Goal: Contribute content: Add original content to the website for others to see

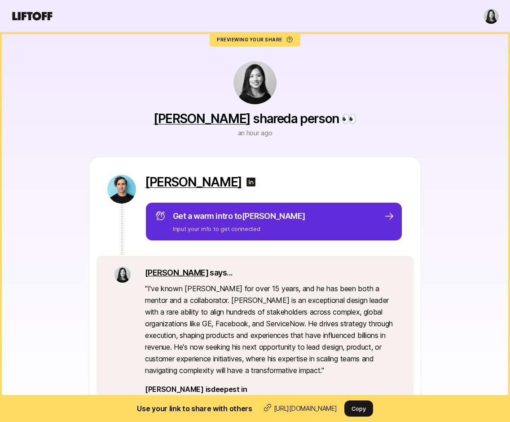
click at [35, 17] on icon at bounding box center [32, 16] width 43 height 13
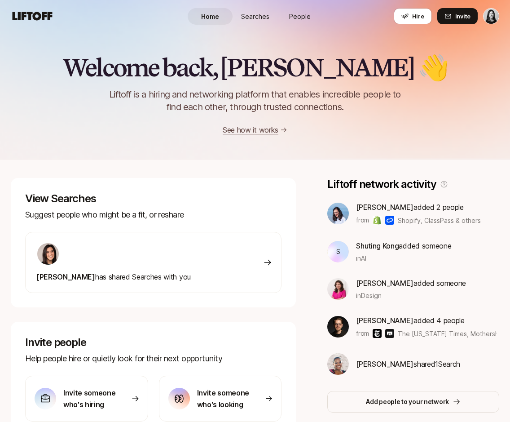
click at [296, 13] on span "People" at bounding box center [300, 16] width 22 height 9
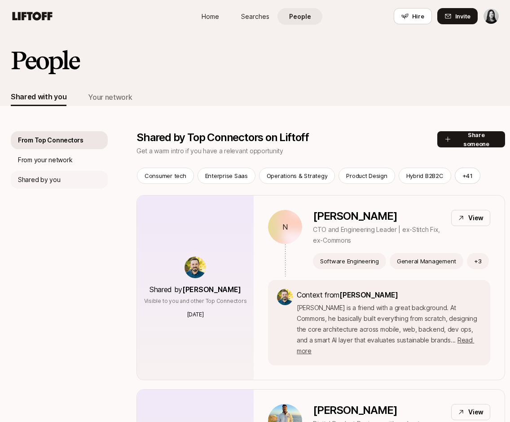
click at [49, 175] on p "Shared by you" at bounding box center [39, 179] width 42 height 11
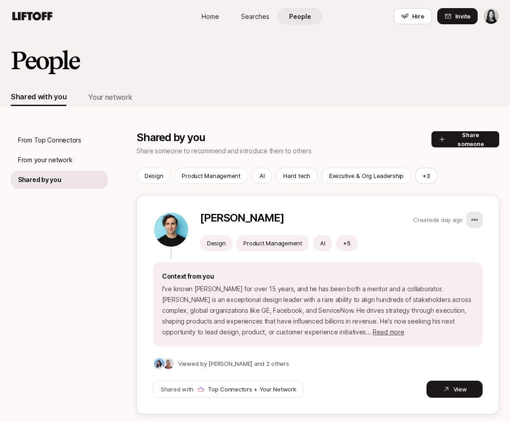
click at [474, 220] on html "Home Searches People Hire Home Searches People Hire Hire Invite People Shared w…" at bounding box center [255, 211] width 510 height 422
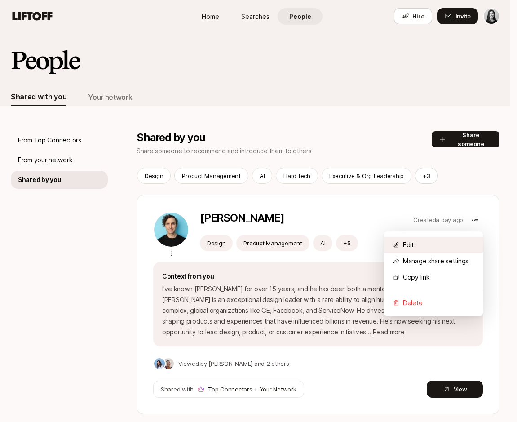
click at [454, 246] on div "Edit" at bounding box center [433, 245] width 99 height 16
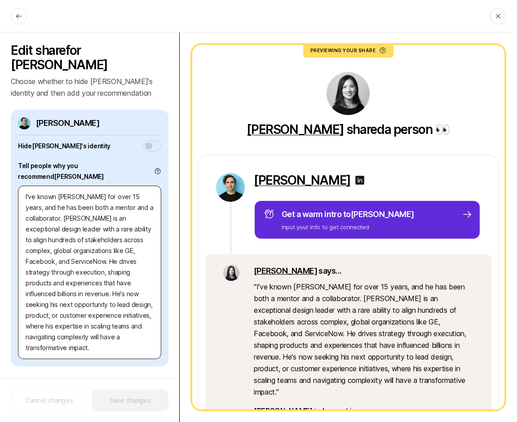
scroll to position [11, 0]
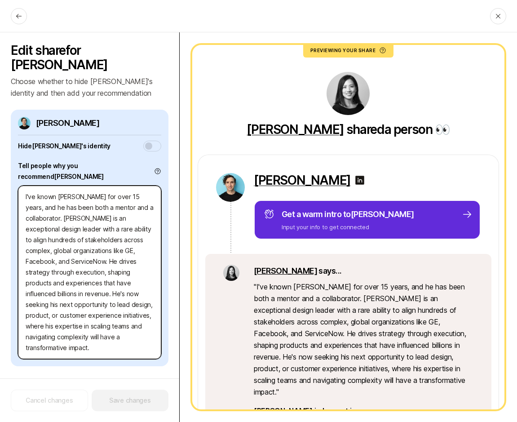
click at [103, 326] on textarea "I've known [PERSON_NAME] for over 15 years, and he has been both a mentor and a…" at bounding box center [89, 272] width 143 height 173
type textarea "x"
type textarea "I've known [PERSON_NAME] for over 15 years, and he has been both a mentor and a…"
type textarea "x"
type textarea "I've known [PERSON_NAME] for over 15 years, and he has been both a mentor and a…"
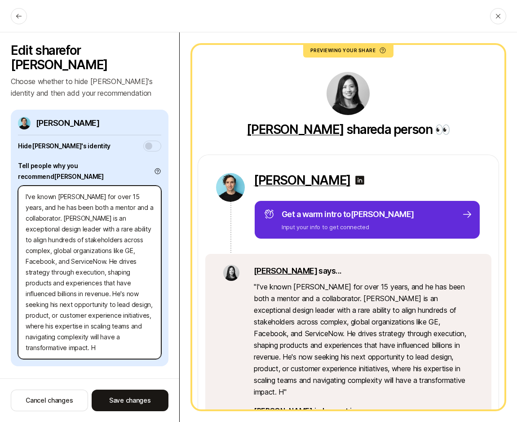
type textarea "x"
type textarea "I've known [PERSON_NAME] for over 15 years, and he has been both a mentor and a…"
type textarea "x"
type textarea "I've known [PERSON_NAME] for over 15 years, and he has been both a mentor and a…"
type textarea "x"
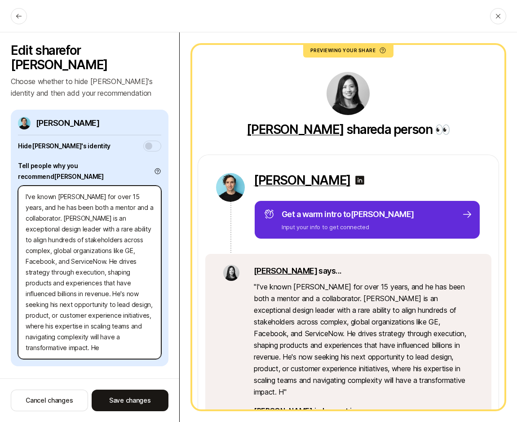
type textarea "I've known [PERSON_NAME] for over 15 years, and he has been both a mentor and a…"
type textarea "x"
type textarea "I've known [PERSON_NAME] for over 15 years, and he has been both a mentor and a…"
type textarea "x"
type textarea "I've known [PERSON_NAME] for over 15 years, and he has been both a mentor and a…"
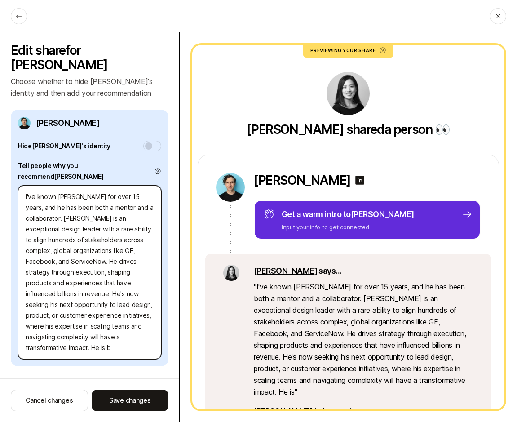
type textarea "x"
type textarea "I've known [PERSON_NAME] for over 15 years, and he has been both a mentor and a…"
type textarea "x"
type textarea "I've known [PERSON_NAME] for over 15 years, and he has been both a mentor and a…"
type textarea "x"
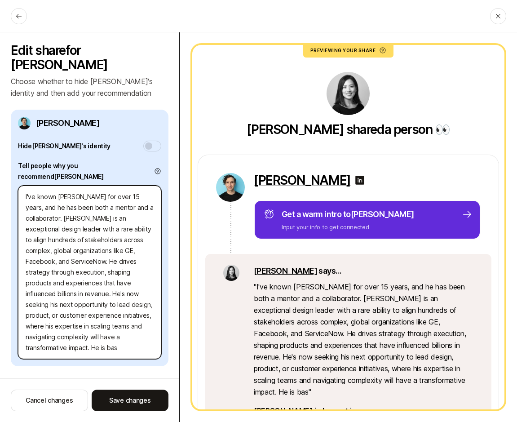
type textarea "I've known [PERSON_NAME] for over 15 years, and he has been both a mentor and a…"
type textarea "x"
type textarea "I've known [PERSON_NAME] for over 15 years, and he has been both a mentor and a…"
type textarea "x"
type textarea "I've known [PERSON_NAME] for over 15 years, and he has been both a mentor and a…"
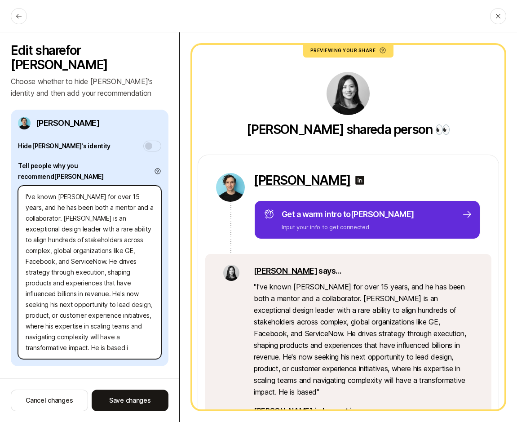
type textarea "x"
type textarea "I've known [PERSON_NAME] for over 15 years, and he has been both a mentor and a…"
type textarea "x"
type textarea "I've known [PERSON_NAME] for over 15 years, and he has been both a mentor and a…"
type textarea "x"
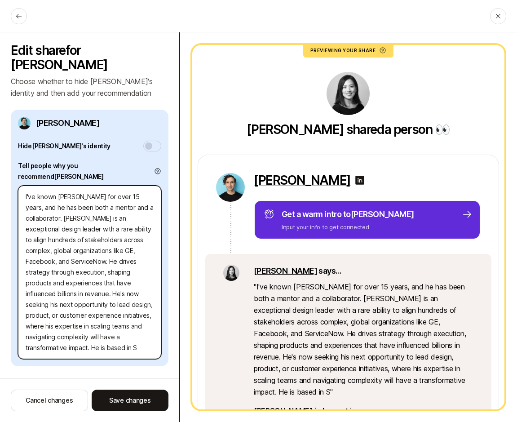
type textarea "I've known [PERSON_NAME] for over 15 years, and he has been both a mentor and a…"
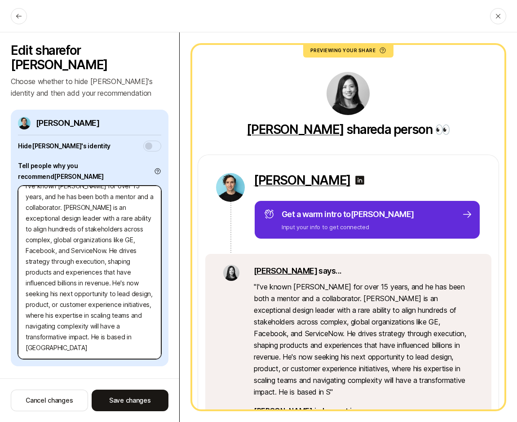
type textarea "x"
type textarea "I've known [PERSON_NAME] for over 15 years, and he has been both a mentor and a…"
type textarea "x"
type textarea "I've known [PERSON_NAME] for over 15 years, and he has been both a mentor and a…"
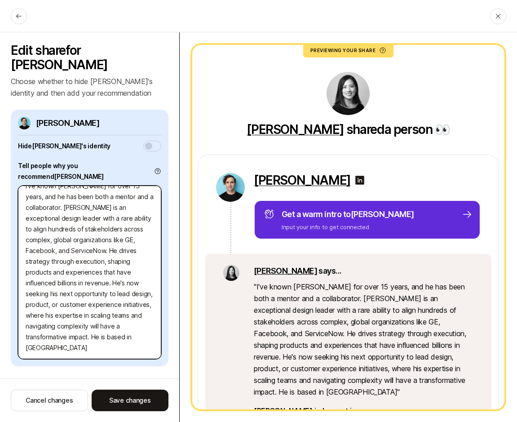
type textarea "x"
type textarea "I've known [PERSON_NAME] for over 15 years, and he has been both a mentor and a…"
type textarea "x"
type textarea "I've known [PERSON_NAME] for over 15 years, and he has been both a mentor and a…"
type textarea "x"
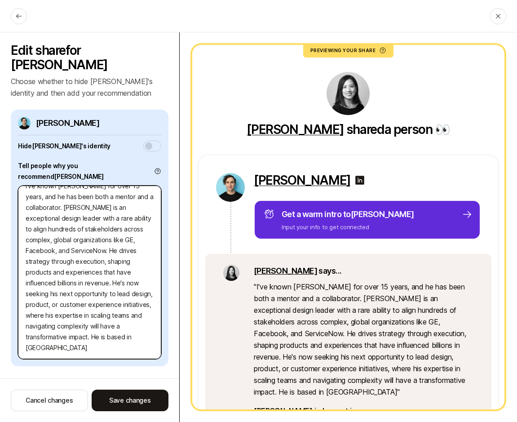
type textarea "I've known [PERSON_NAME] for over 15 years, and he has been both a mentor and a…"
type textarea "x"
type textarea "I've known [PERSON_NAME] for over 15 years, and he has been both a mentor and a…"
type textarea "x"
type textarea "I've known [PERSON_NAME] for over 15 years, and he has been both a mentor and a…"
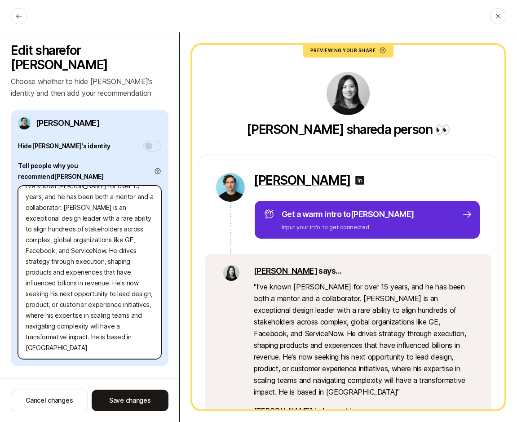
type textarea "x"
type textarea "I've known [PERSON_NAME] for over 15 years, and he has been both a mentor and a…"
type textarea "x"
type textarea "I've known [PERSON_NAME] for over 15 years, and he has been both a mentor and a…"
type textarea "x"
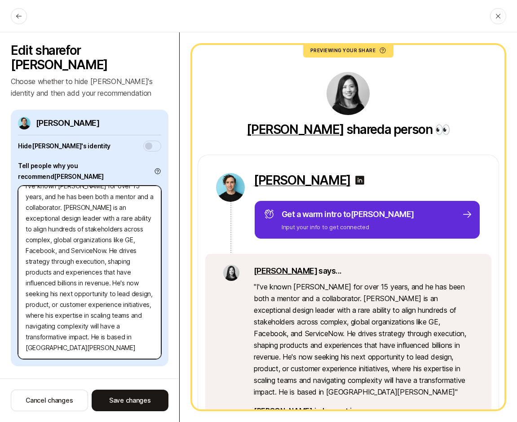
type textarea "I've known [PERSON_NAME] for over 15 years, and he has been both a mentor and a…"
type textarea "x"
type textarea "I've known [PERSON_NAME] for over 15 years, and he has been both a mentor and a…"
type textarea "x"
type textarea "I've known [PERSON_NAME] for over 15 years, and he has been both a mentor and a…"
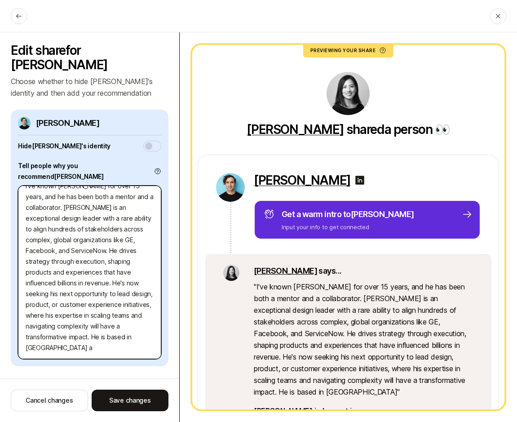
type textarea "x"
type textarea "I've known [PERSON_NAME] for over 15 years, and he has been both a mentor and a…"
type textarea "x"
type textarea "I've known [PERSON_NAME] for over 15 years, and he has been both a mentor and a…"
type textarea "x"
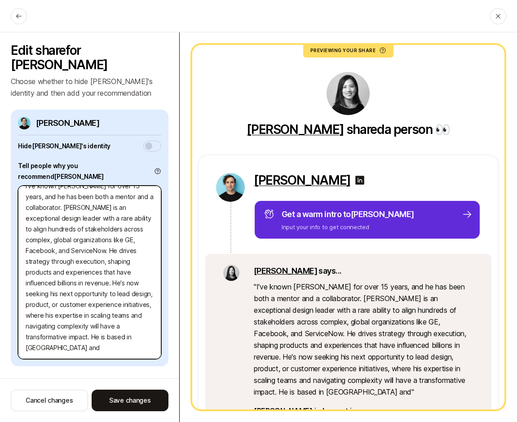
type textarea "I've known [PERSON_NAME] for over 15 years, and he has been both a mentor and a…"
type textarea "x"
type textarea "I've known [PERSON_NAME] for over 15 years, and he has been both a mentor and a…"
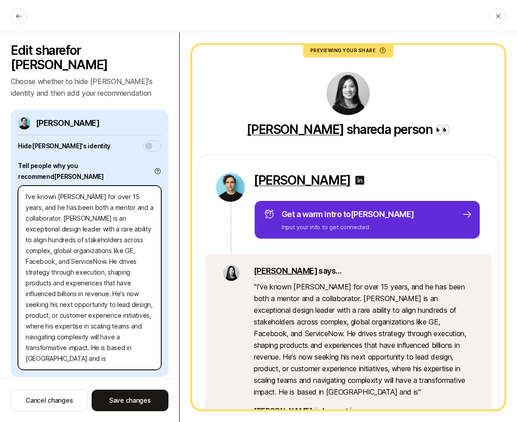
type textarea "x"
type textarea "I've known [PERSON_NAME] for over 15 years, and he has been both a mentor and a…"
type textarea "x"
type textarea "I've known [PERSON_NAME] for over 15 years, and he has been both a mentor and a…"
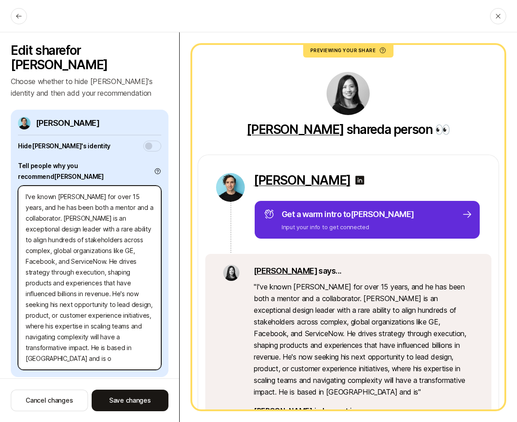
type textarea "x"
type textarea "I've known [PERSON_NAME] for over 15 years, and he has been both a mentor and a…"
type textarea "x"
type textarea "I've known [PERSON_NAME] for over 15 years, and he has been both a mentor and a…"
type textarea "x"
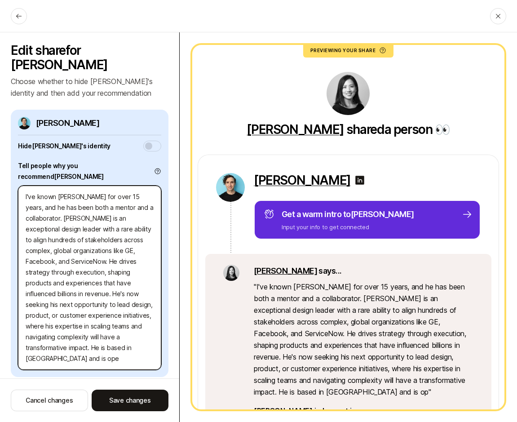
type textarea "I've known [PERSON_NAME] for over 15 years, and he has been both a mentor and a…"
type textarea "x"
type textarea "I've known [PERSON_NAME] for over 15 years, and he has been both a mentor and a…"
type textarea "x"
type textarea "I've known [PERSON_NAME] for over 15 years, and he has been both a mentor and a…"
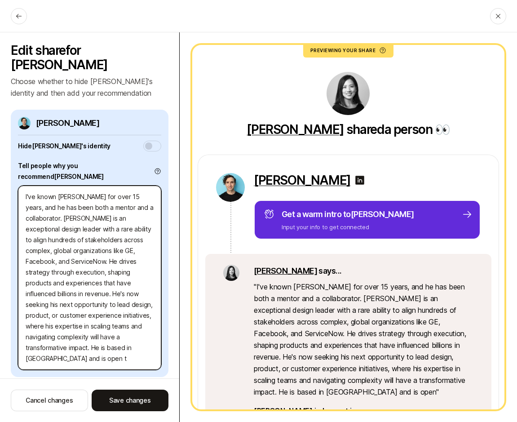
type textarea "x"
type textarea "I've known [PERSON_NAME] for over 15 years, and he has been both a mentor and a…"
type textarea "x"
type textarea "I've known [PERSON_NAME] for over 15 years, and he has been both a mentor and a…"
type textarea "x"
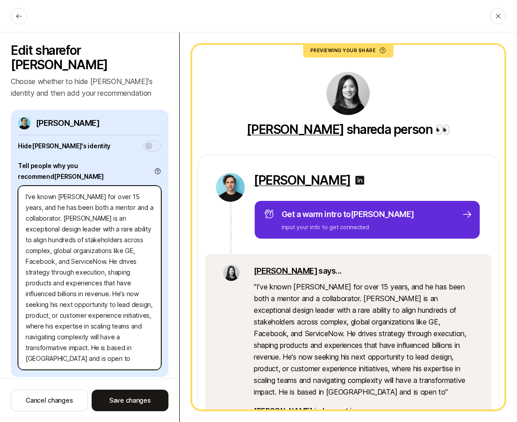
type textarea "I've known [PERSON_NAME] for over 15 years, and he has been both a mentor and a…"
type textarea "x"
type textarea "I've known [PERSON_NAME] for over 15 years, and he has been both a mentor and a…"
type textarea "x"
type textarea "I've known [PERSON_NAME] for over 15 years, and he has been both a mentor and a…"
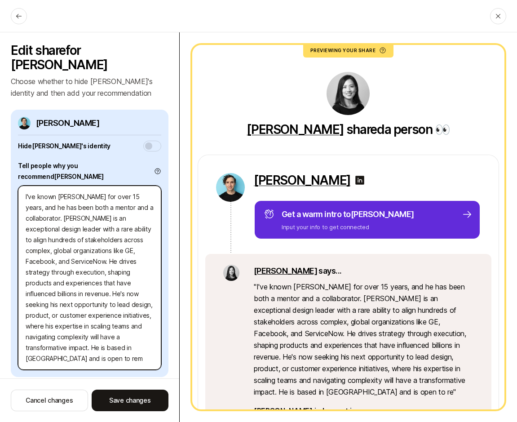
type textarea "x"
type textarea "I've known [PERSON_NAME] for over 15 years, and he has been both a mentor and a…"
type textarea "x"
type textarea "I've known [PERSON_NAME] for over 15 years, and he has been both a mentor and a…"
type textarea "x"
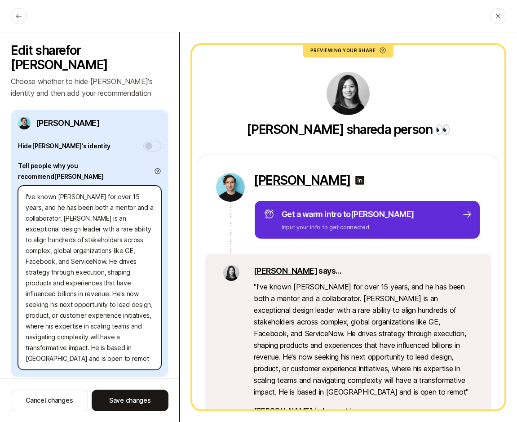
type textarea "I've known [PERSON_NAME] for over 15 years, and he has been both a mentor and a…"
type textarea "x"
type textarea "I've known [PERSON_NAME] for over 15 years, and he has been both a mentor and a…"
type textarea "x"
type textarea "I've known [PERSON_NAME] for over 15 years, and he has been both a mentor and a…"
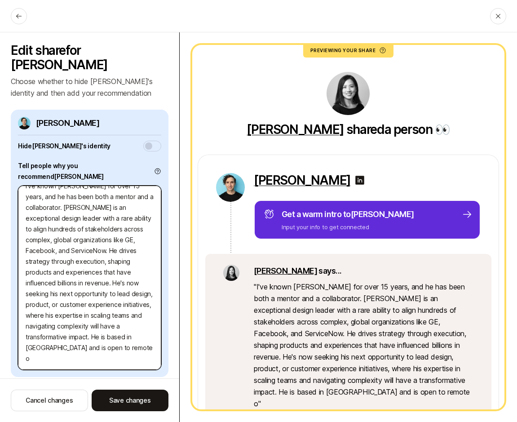
type textarea "x"
type textarea "I've known [PERSON_NAME] for over 15 years, and he has been both a mentor and a…"
type textarea "x"
type textarea "I've known [PERSON_NAME] for over 15 years, and he has been both a mentor and a…"
type textarea "x"
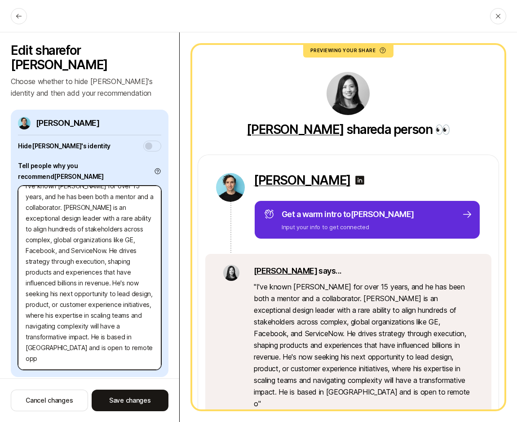
type textarea "I've known [PERSON_NAME] for over 15 years, and he has been both a mentor and a…"
type textarea "x"
type textarea "I've known [PERSON_NAME] for over 15 years, and he has been both a mentor and a…"
type textarea "x"
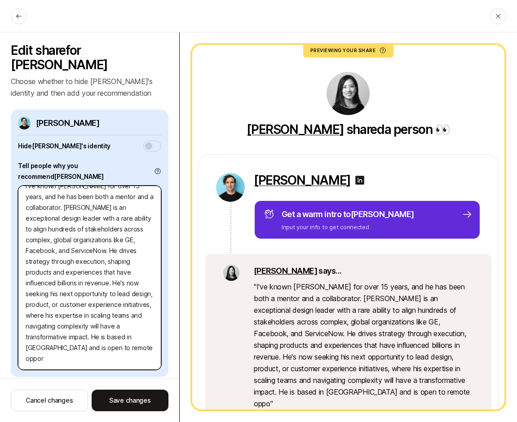
type textarea "I've known [PERSON_NAME] for over 15 years, and he has been both a mentor and a…"
type textarea "x"
type textarea "I've known [PERSON_NAME] for over 15 years, and he has been both a mentor and a…"
type textarea "x"
type textarea "I've known [PERSON_NAME] for over 15 years, and he has been both a mentor and a…"
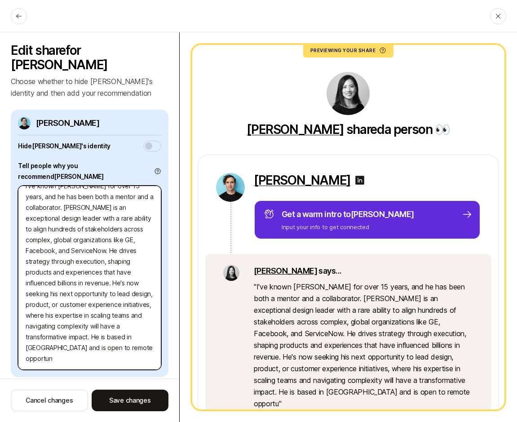
type textarea "x"
type textarea "I've known [PERSON_NAME] for over 15 years, and he has been both a mentor and a…"
type textarea "x"
type textarea "I've known [PERSON_NAME] for over 15 years, and he has been both a mentor and a…"
type textarea "x"
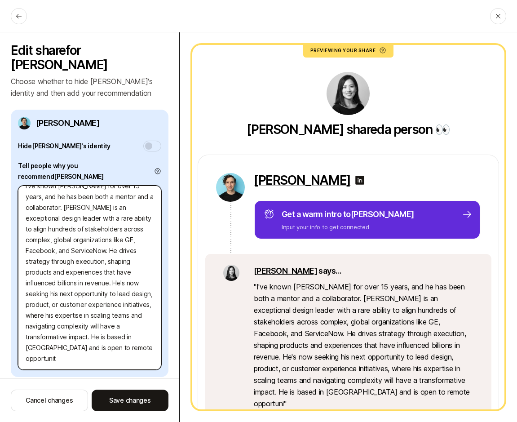
type textarea "I've known [PERSON_NAME] for over 15 years, and he has been both a mentor and a…"
type textarea "x"
type textarea "I've known [PERSON_NAME] for over 15 years, and he has been both a mentor and a…"
type textarea "x"
type textarea "I've known [PERSON_NAME] for over 15 years, and he has been both a mentor and a…"
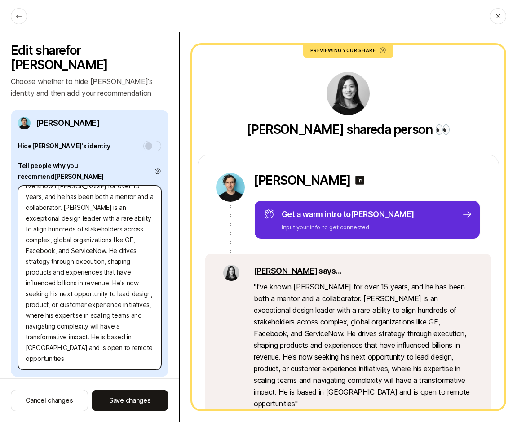
type textarea "x"
type textarea "I've known [PERSON_NAME] for over 15 years, and he has been both a mentor and a…"
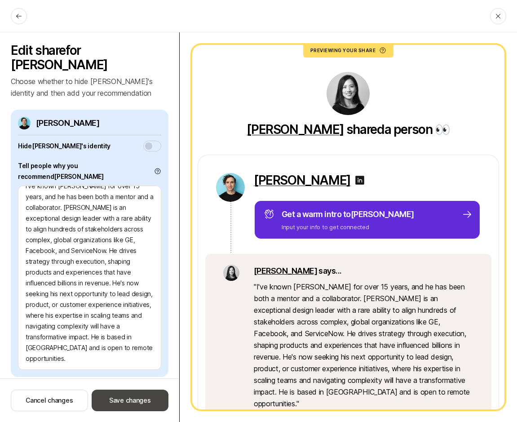
click at [111, 401] on button "Save changes" at bounding box center [130, 400] width 77 height 22
type textarea "x"
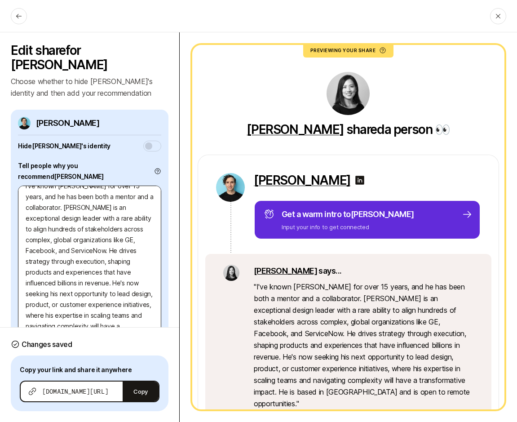
scroll to position [35, 0]
